Goal: Task Accomplishment & Management: Complete application form

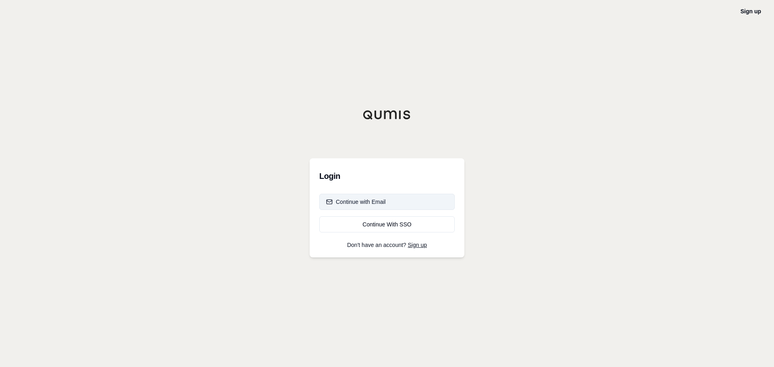
click at [398, 198] on button "Continue with Email" at bounding box center [386, 202] width 135 height 16
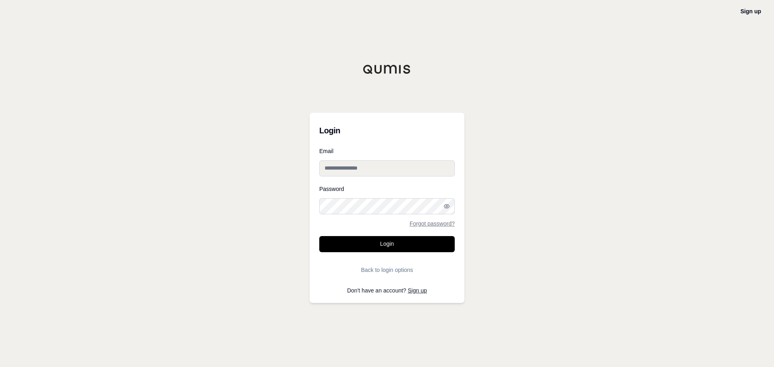
click at [388, 168] on input "Email" at bounding box center [386, 168] width 135 height 16
type input "**********"
click at [421, 291] on link "Sign up" at bounding box center [417, 290] width 19 height 6
